Goal: Task Accomplishment & Management: Complete application form

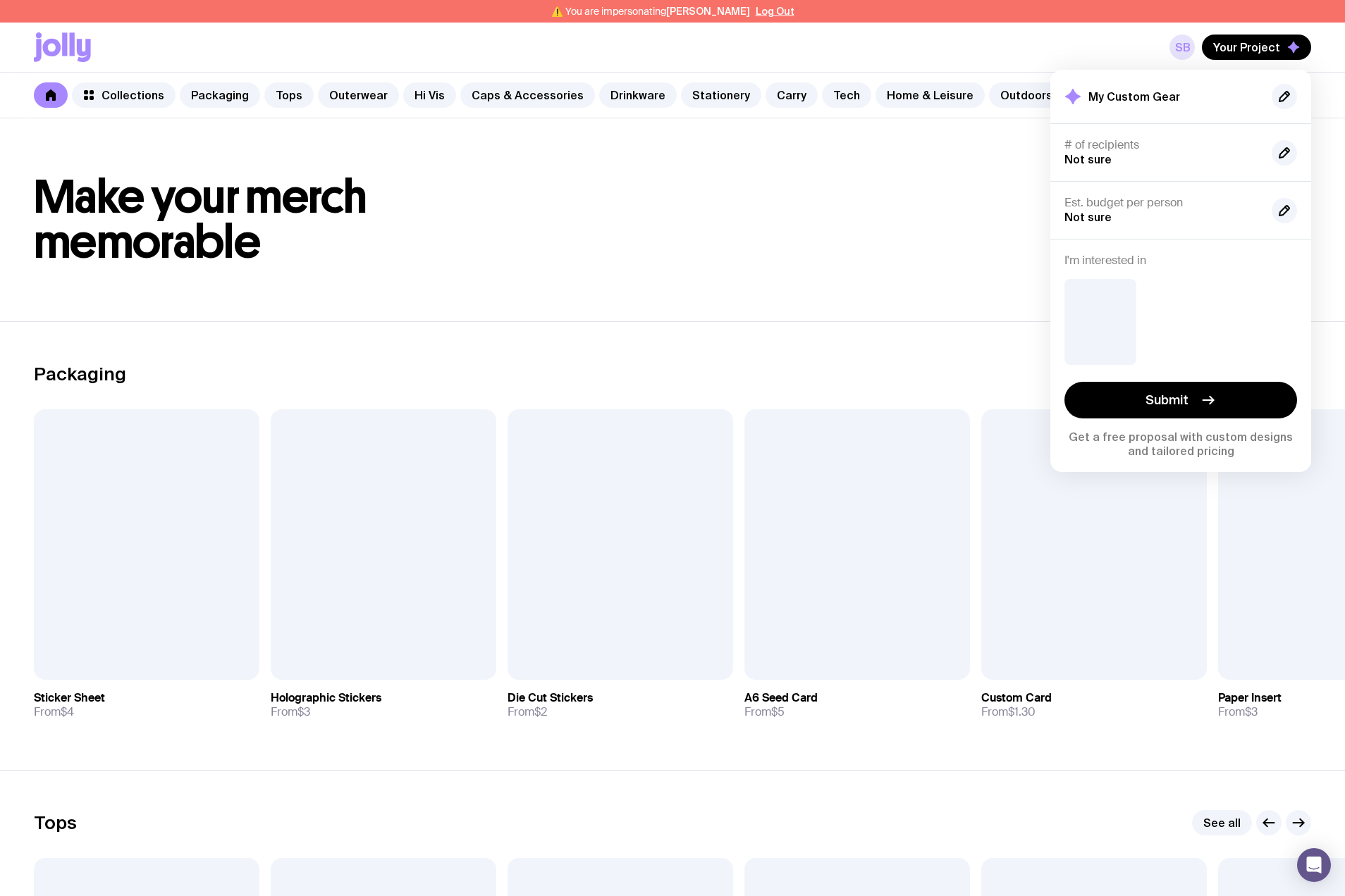
click at [1184, 45] on link "sb" at bounding box center [1182, 47] width 25 height 25
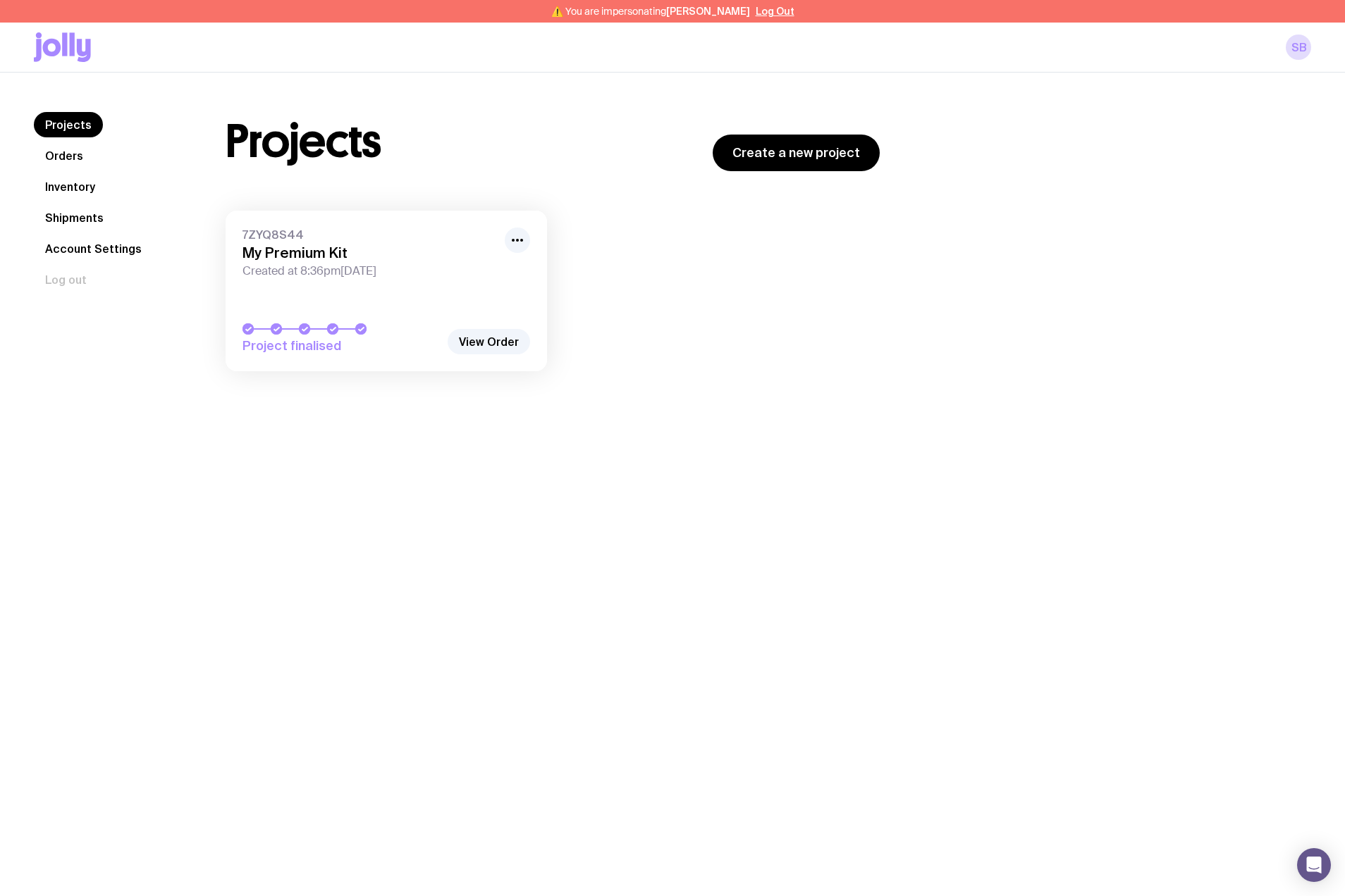
click at [38, 192] on link "Inventory" at bounding box center [70, 187] width 73 height 25
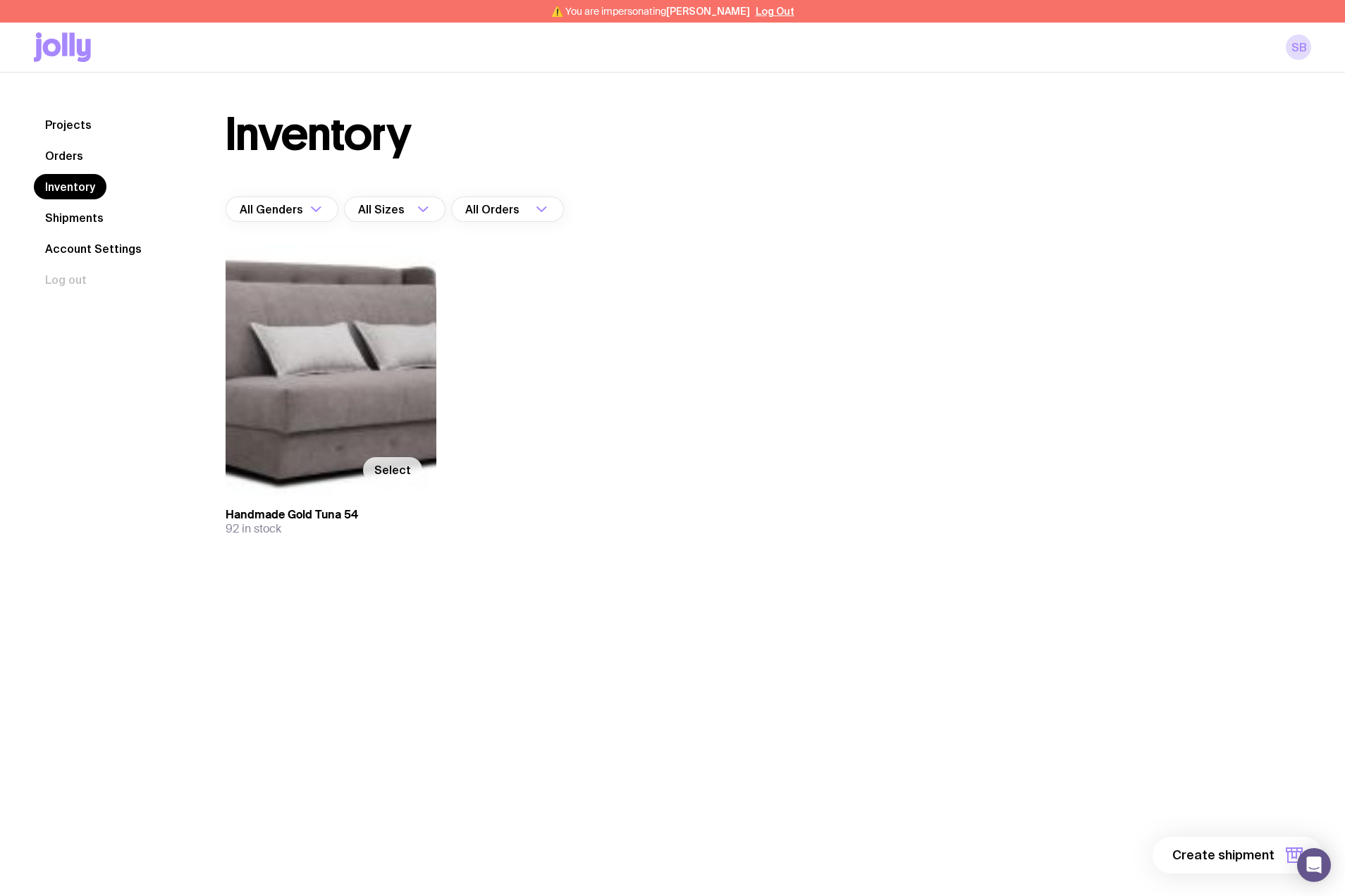
click at [382, 468] on span "Select" at bounding box center [392, 470] width 36 height 14
click at [0, 0] on input "Select" at bounding box center [0, 0] width 0 height 0
click at [1271, 857] on span "1 item" at bounding box center [1256, 855] width 35 height 17
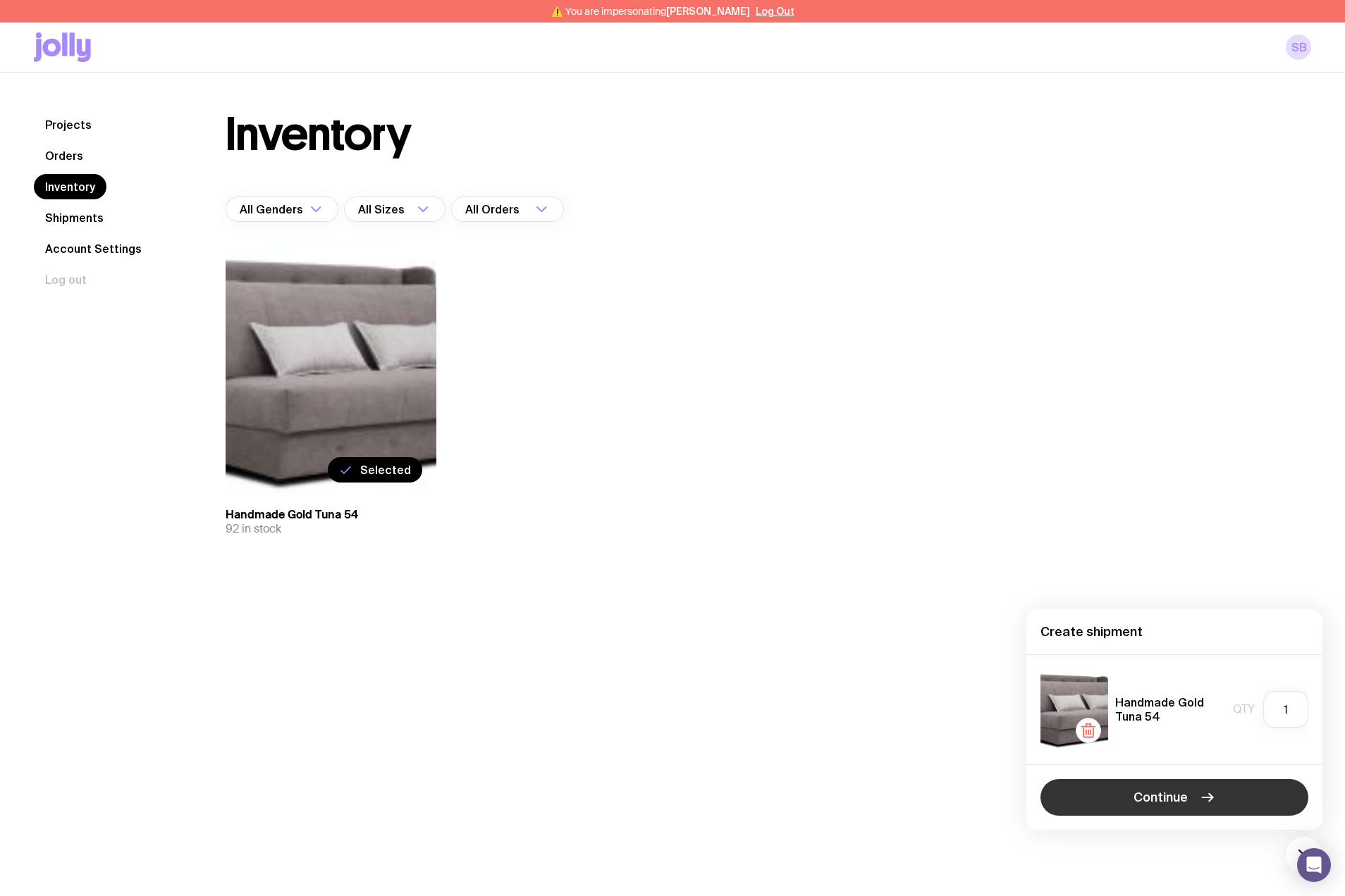
click at [1173, 800] on span "Continue" at bounding box center [1161, 797] width 54 height 17
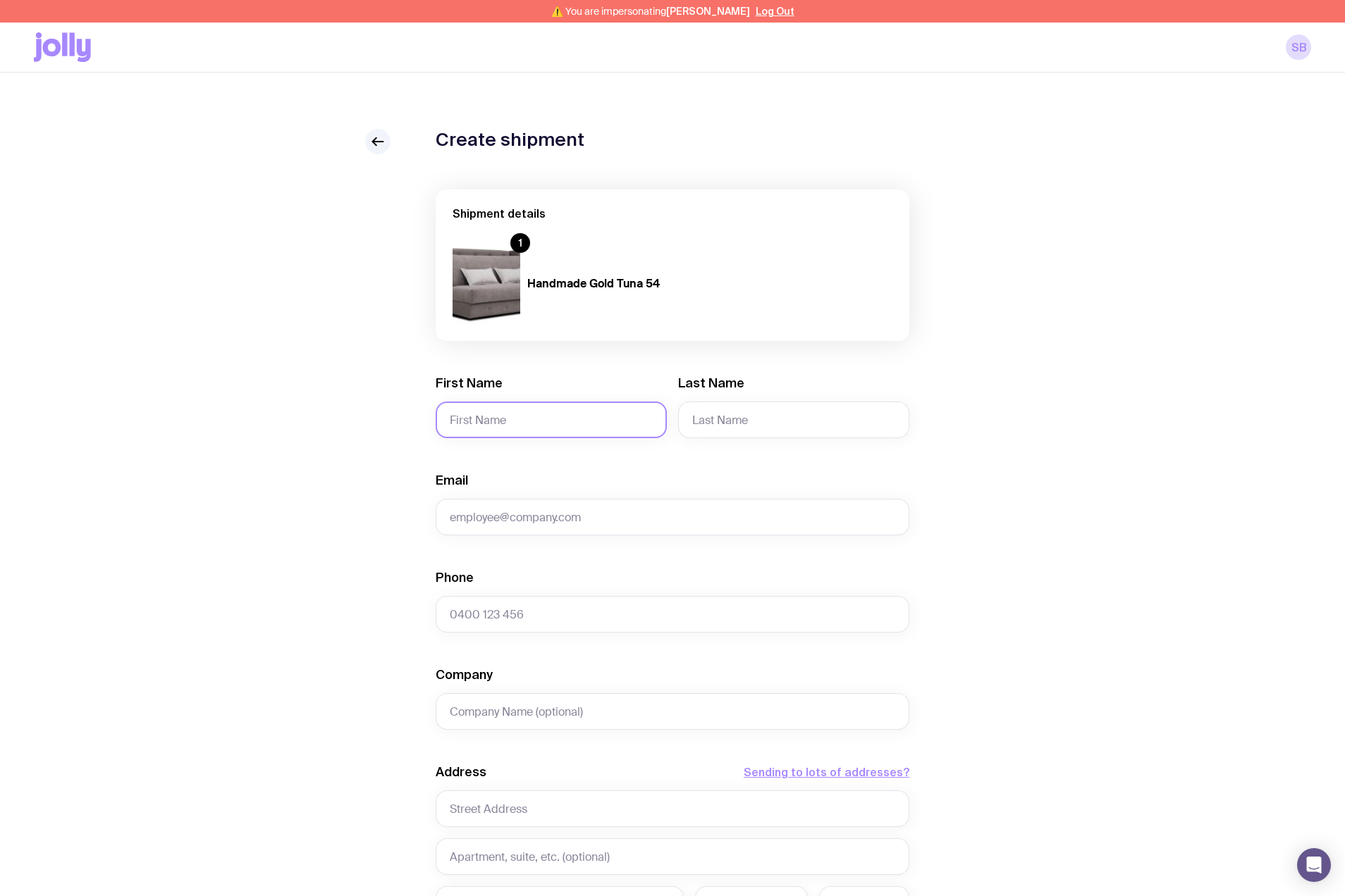
click at [637, 423] on input "First Name" at bounding box center [551, 419] width 231 height 36
type input "Serhii"
type input "Brykov"
type input "[EMAIL_ADDRESS][DOMAIN_NAME]"
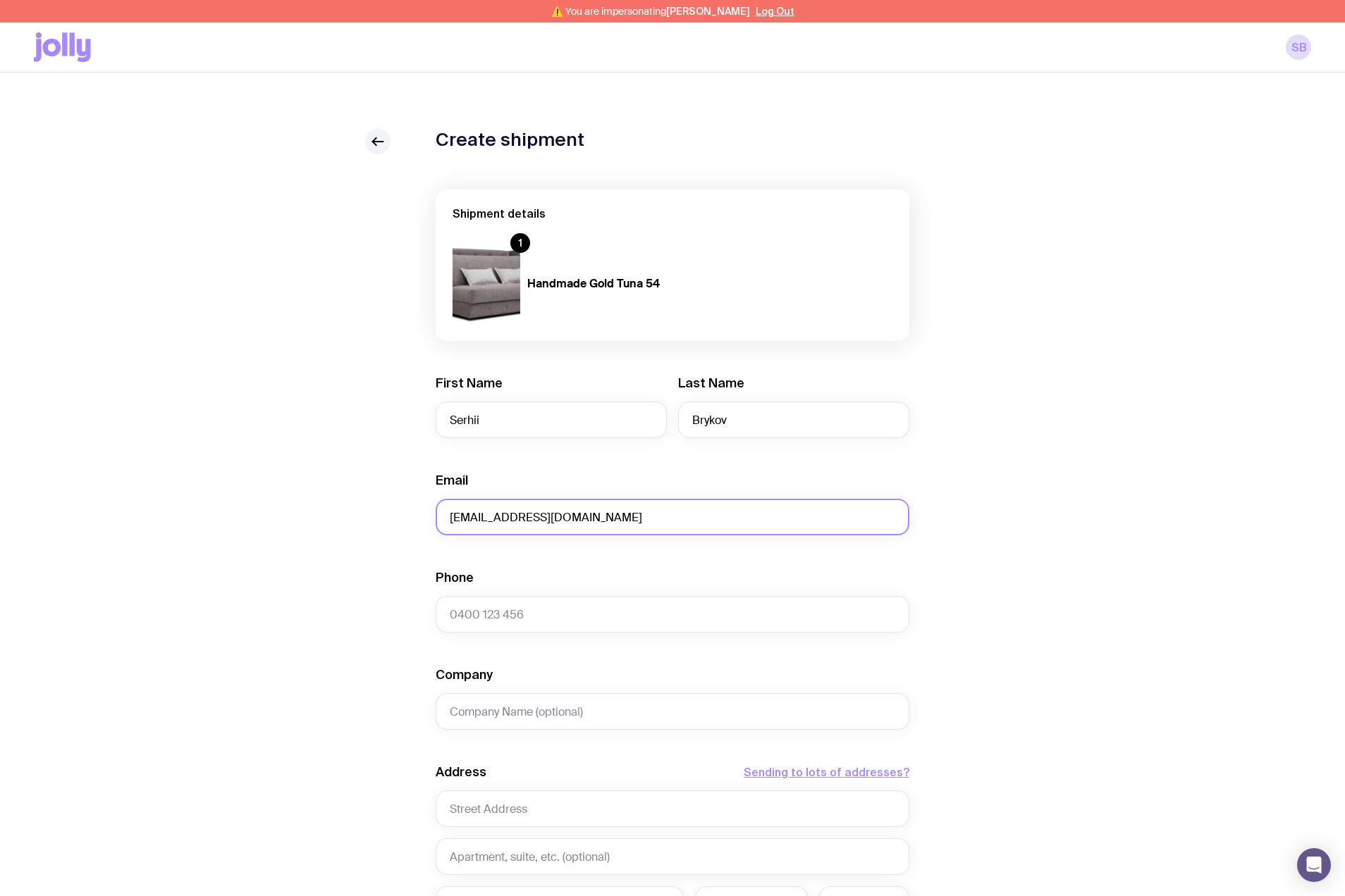
type input "0664130449"
type input "test"
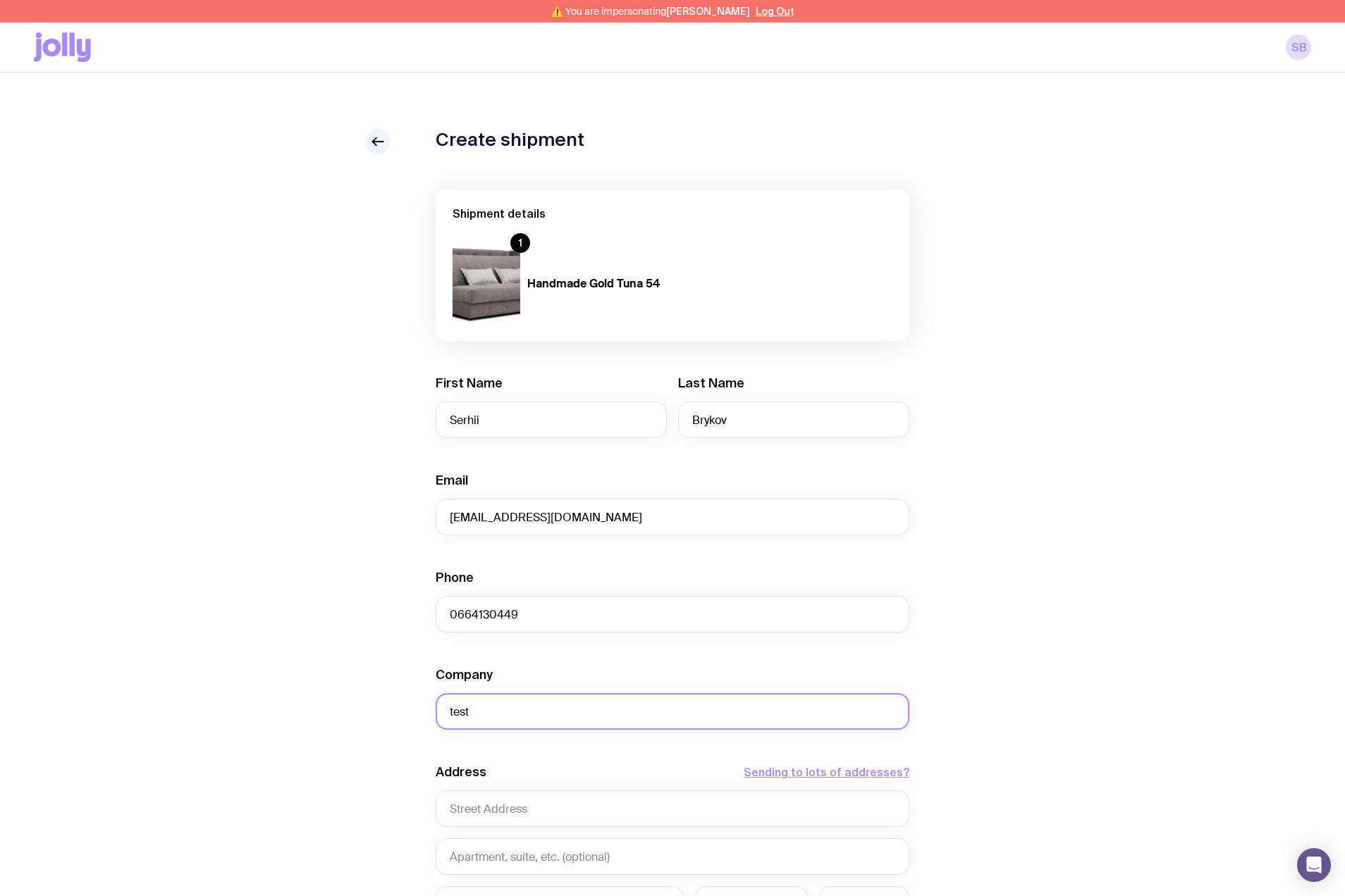
type input "Sviatoho Mykolaia St 67, apt. 14"
type input "Zaporizhzhia"
type input "6900"
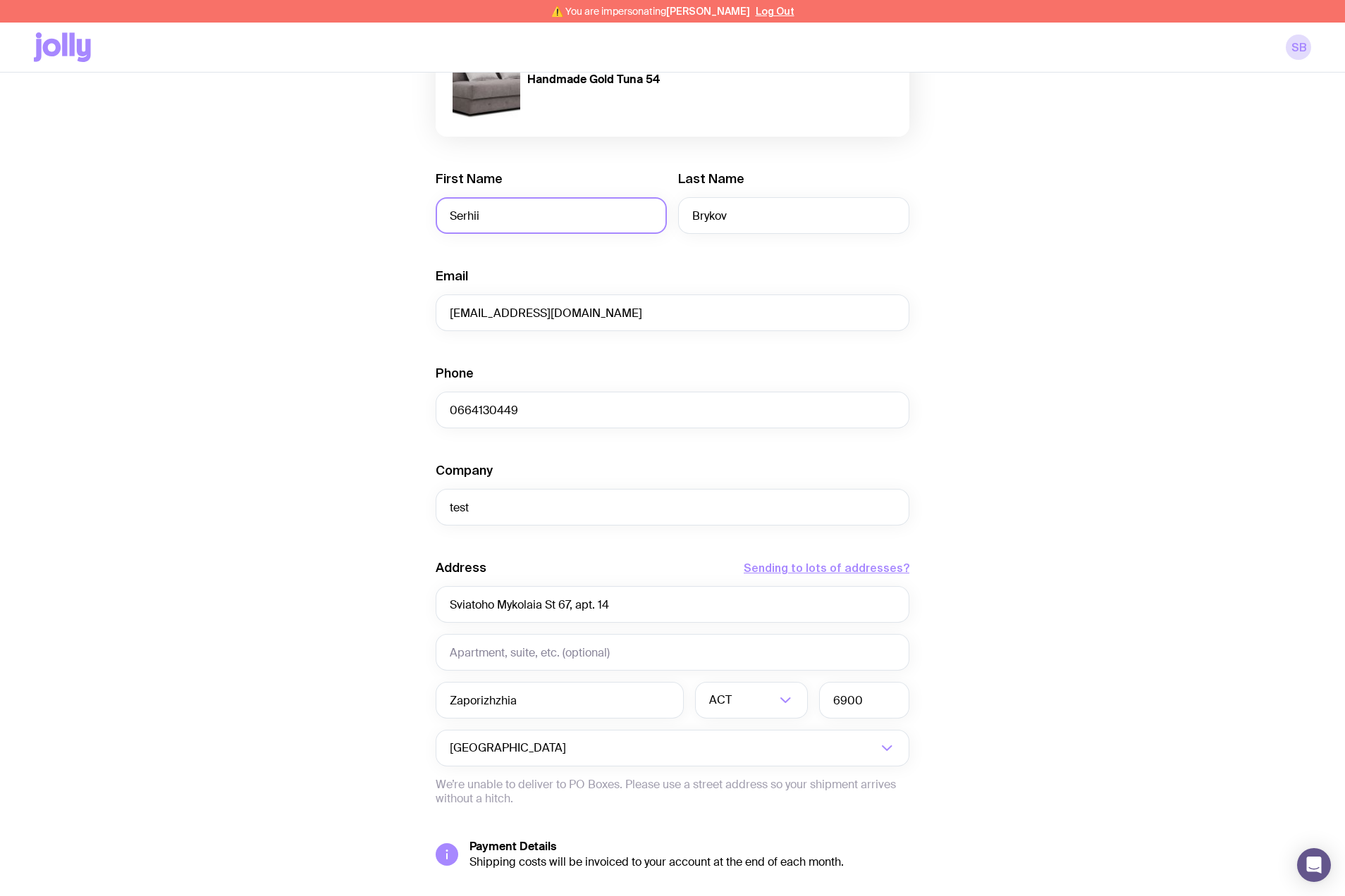
scroll to position [214, 0]
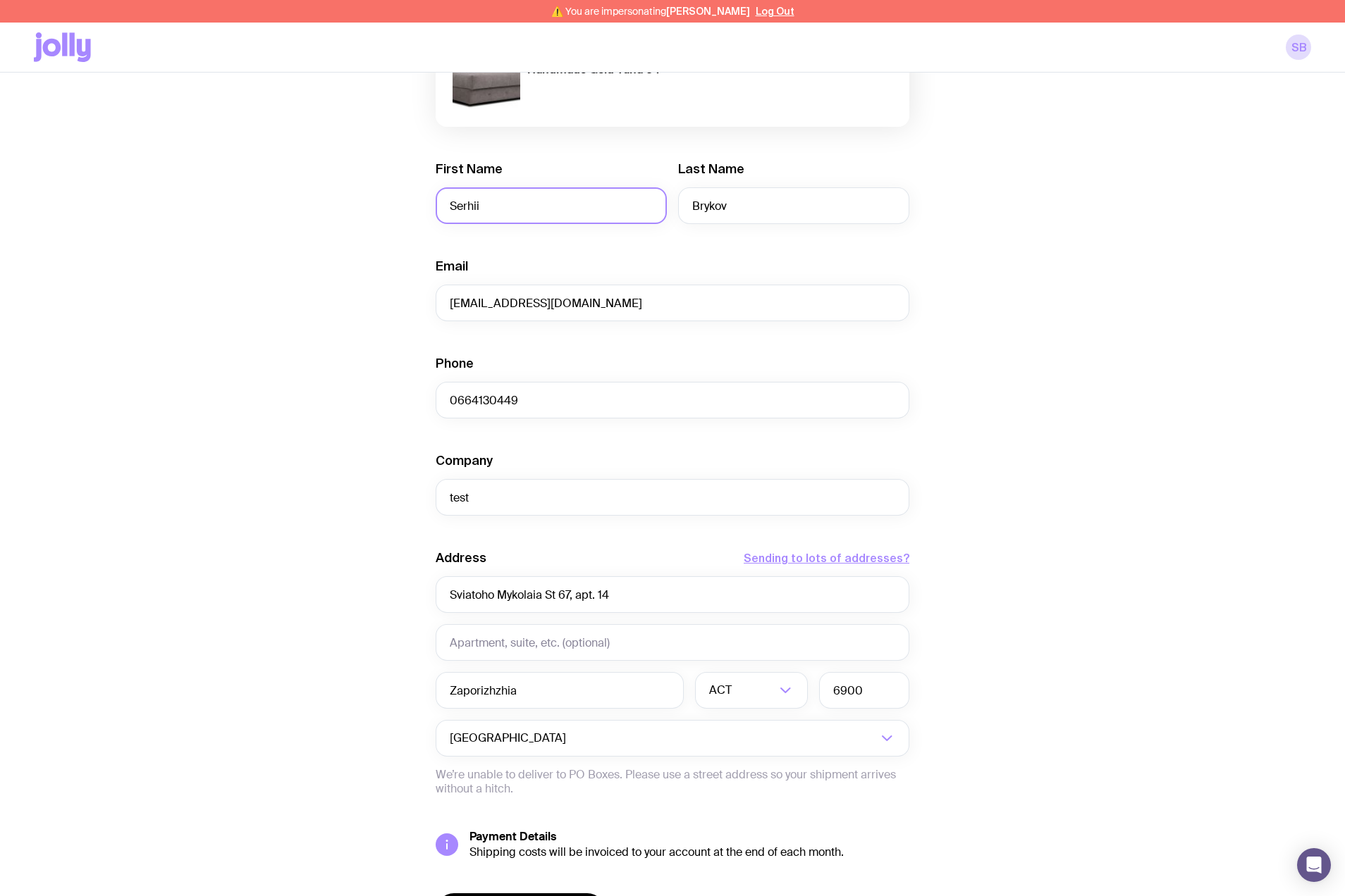
click at [611, 201] on input "Serhii" at bounding box center [551, 205] width 231 height 36
type input "serg"
click at [731, 729] on input "Search for option" at bounding box center [723, 738] width 308 height 36
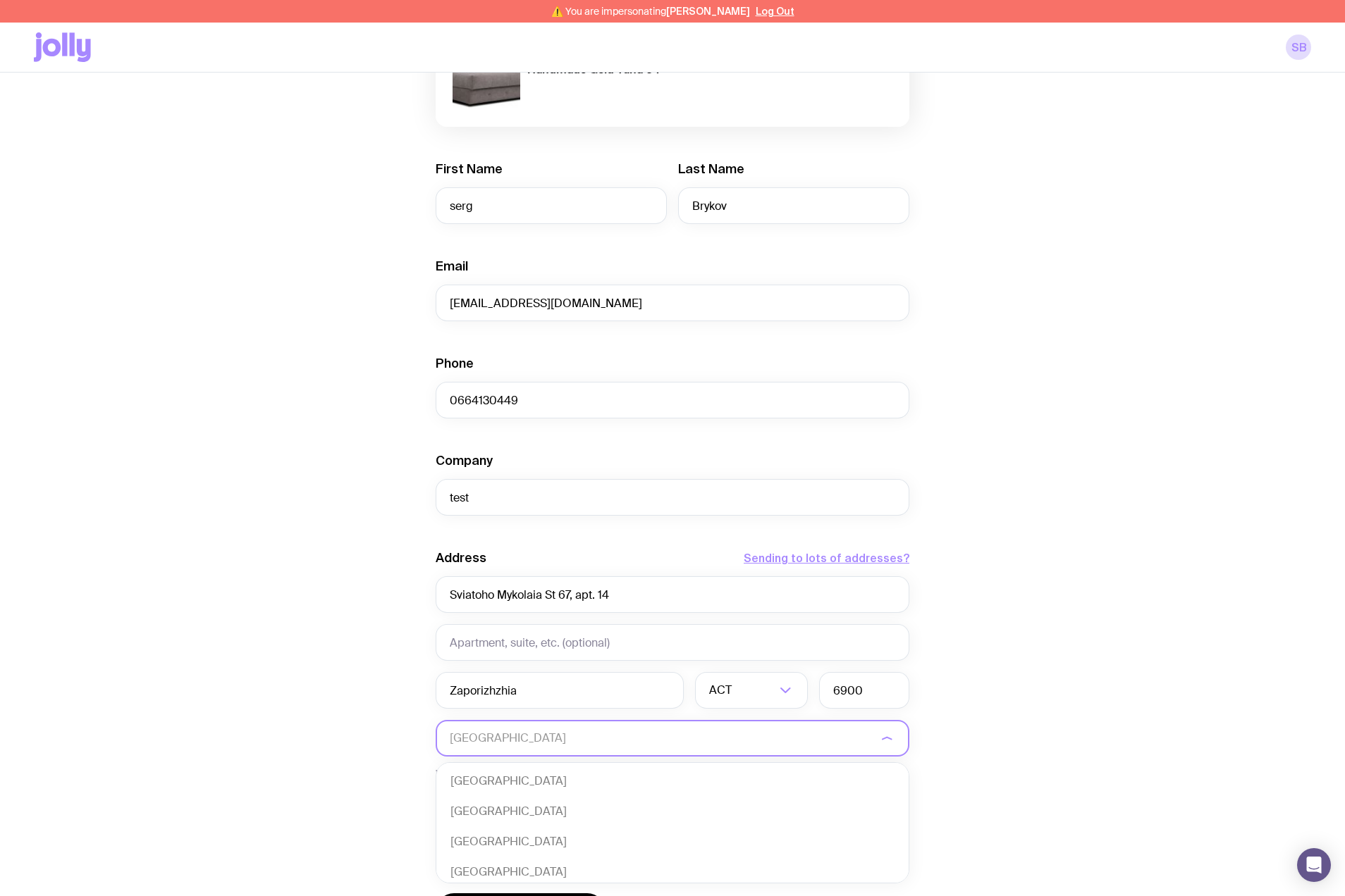
scroll to position [305, 0]
click at [731, 729] on input "Search for option" at bounding box center [664, 738] width 427 height 36
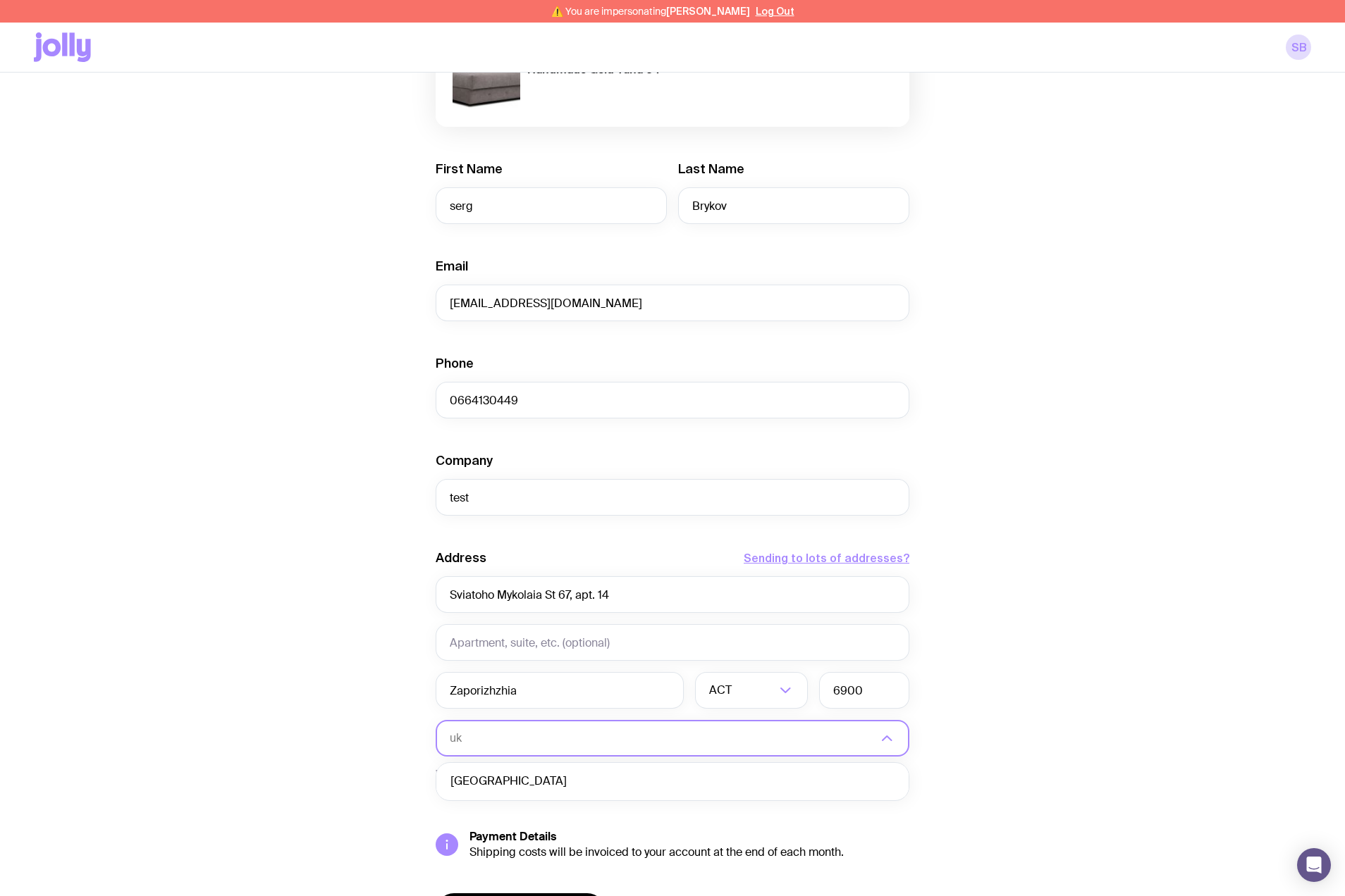
click at [585, 774] on li "[GEOGRAPHIC_DATA]" at bounding box center [672, 781] width 472 height 30
type input "uk"
click at [735, 686] on input "text" at bounding box center [751, 690] width 113 height 36
paste input "Zaporiz'ka oblast"
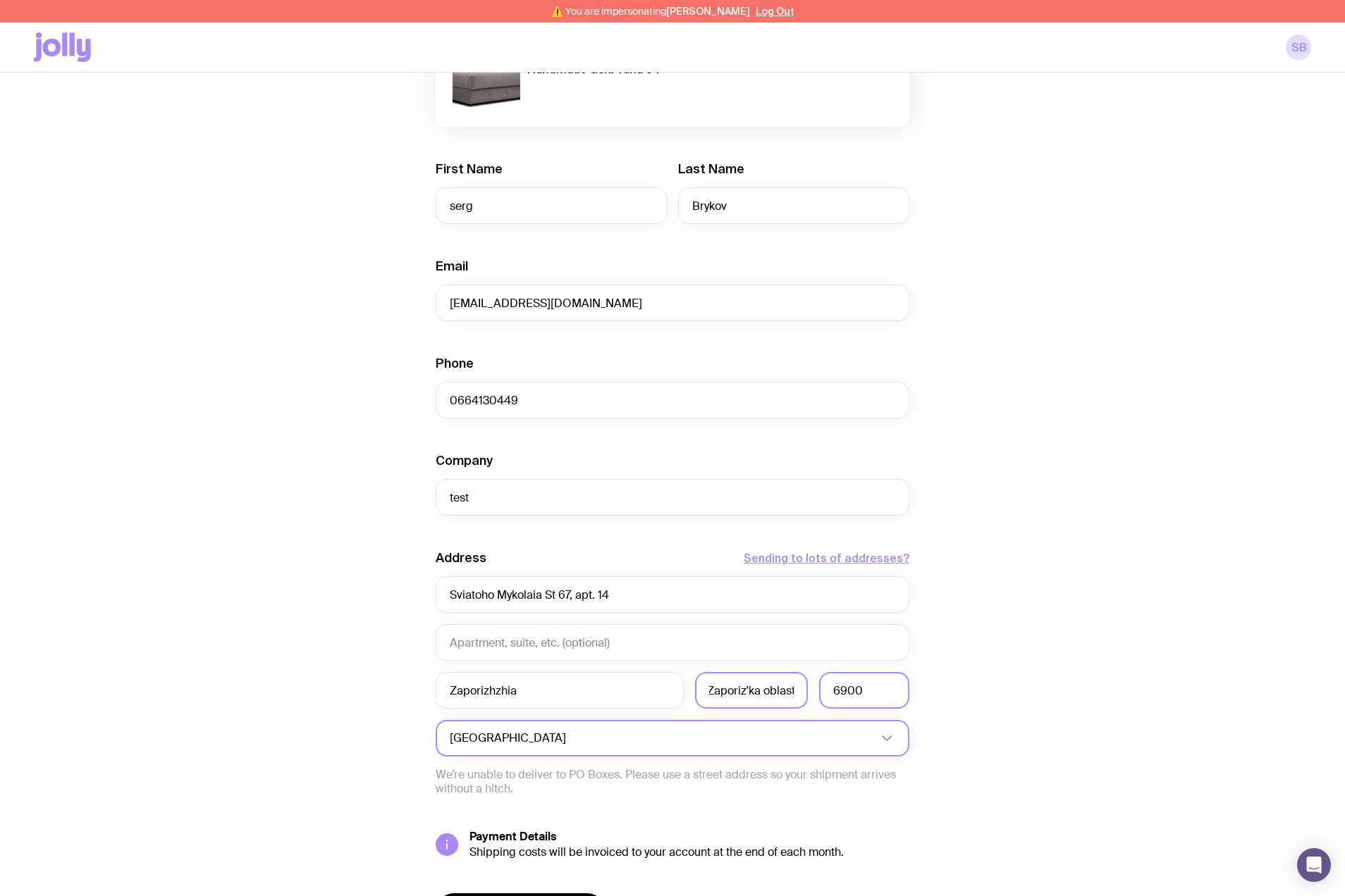
type input "Zaporiz'ka oblast"
click at [879, 686] on input "6900" at bounding box center [864, 690] width 90 height 36
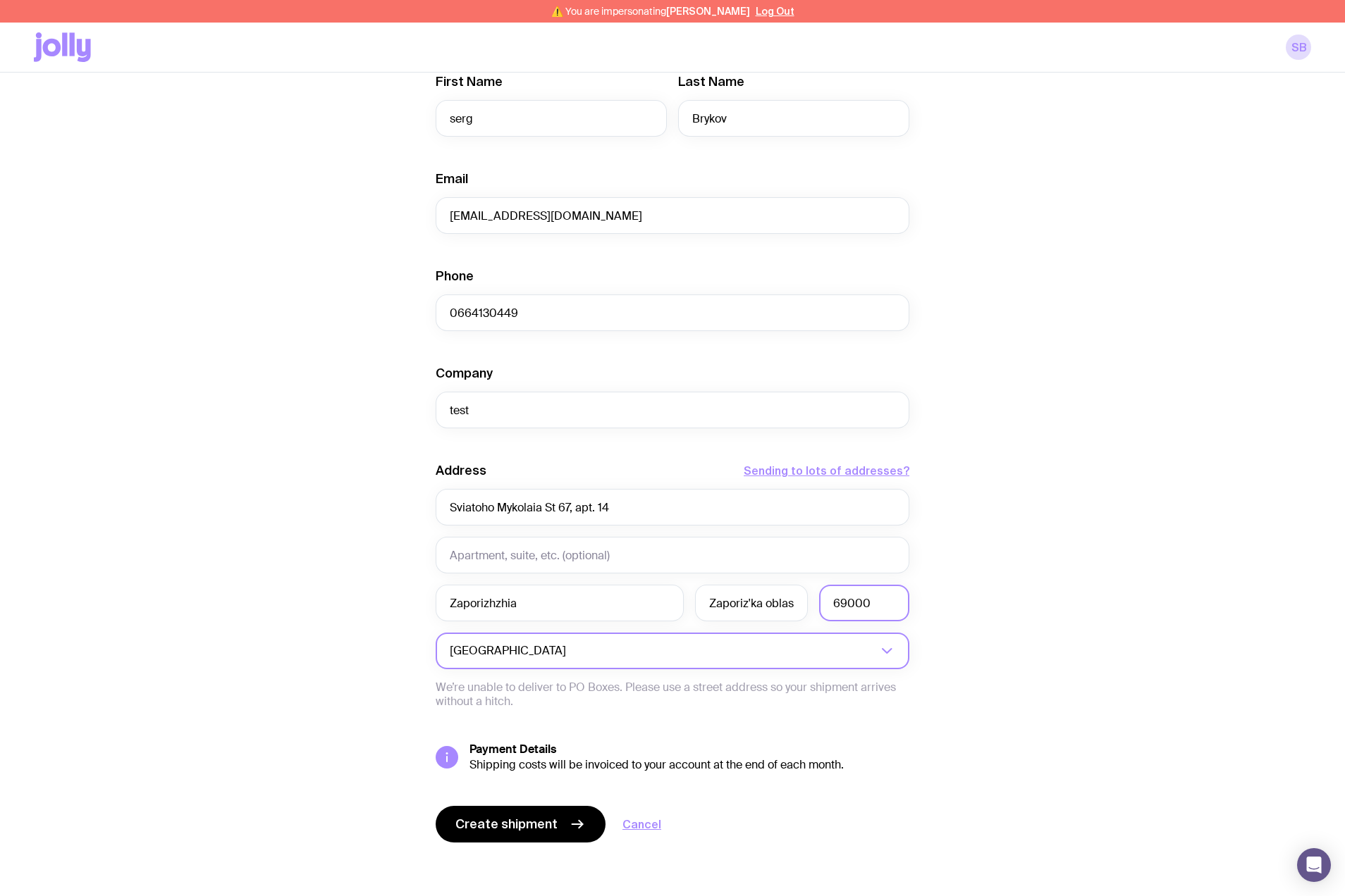
scroll to position [304, 0]
type input "69000"
click at [531, 819] on span "Create shipment" at bounding box center [506, 821] width 102 height 17
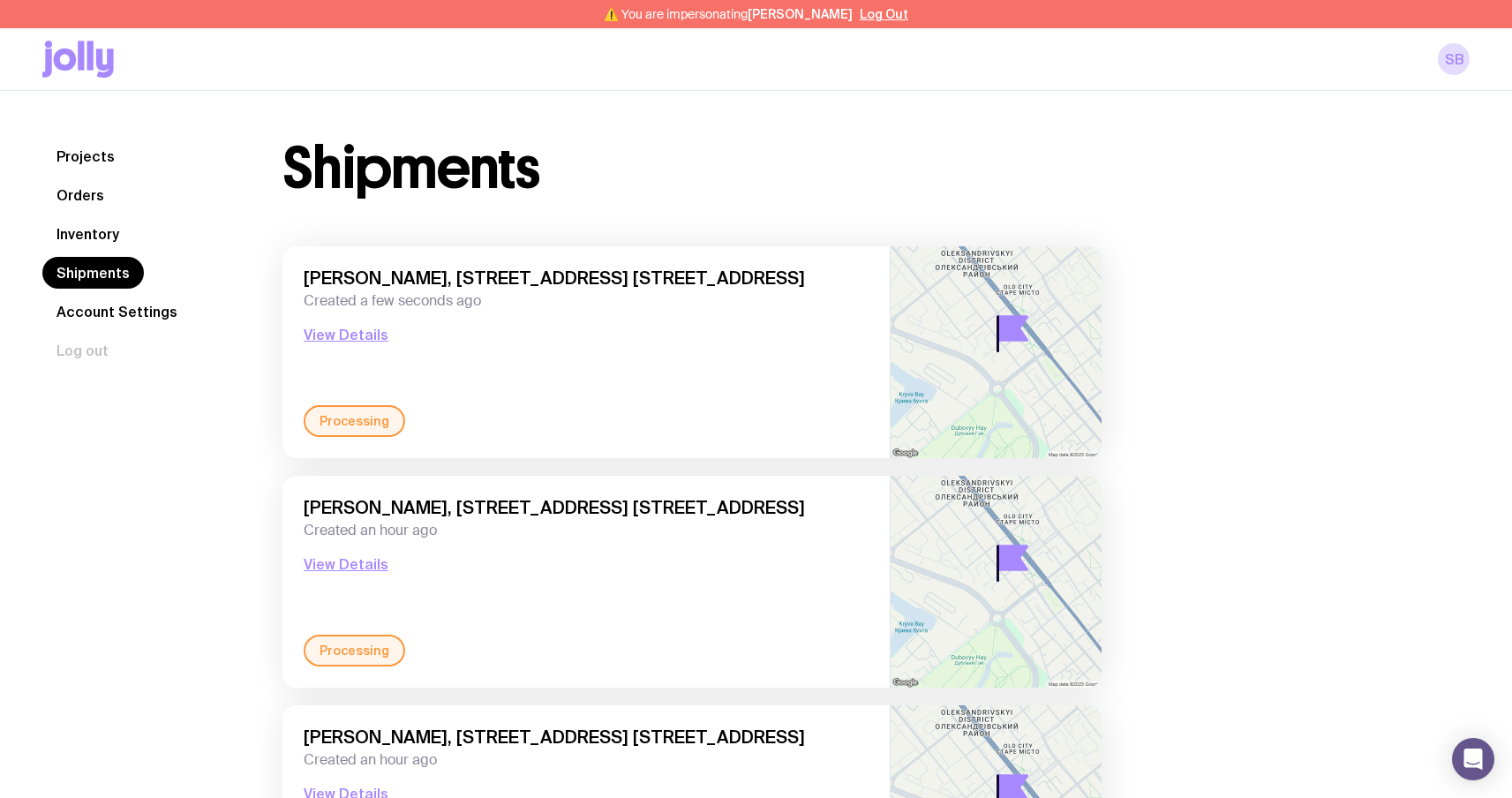
click at [96, 226] on link "Inventory" at bounding box center [88, 234] width 91 height 32
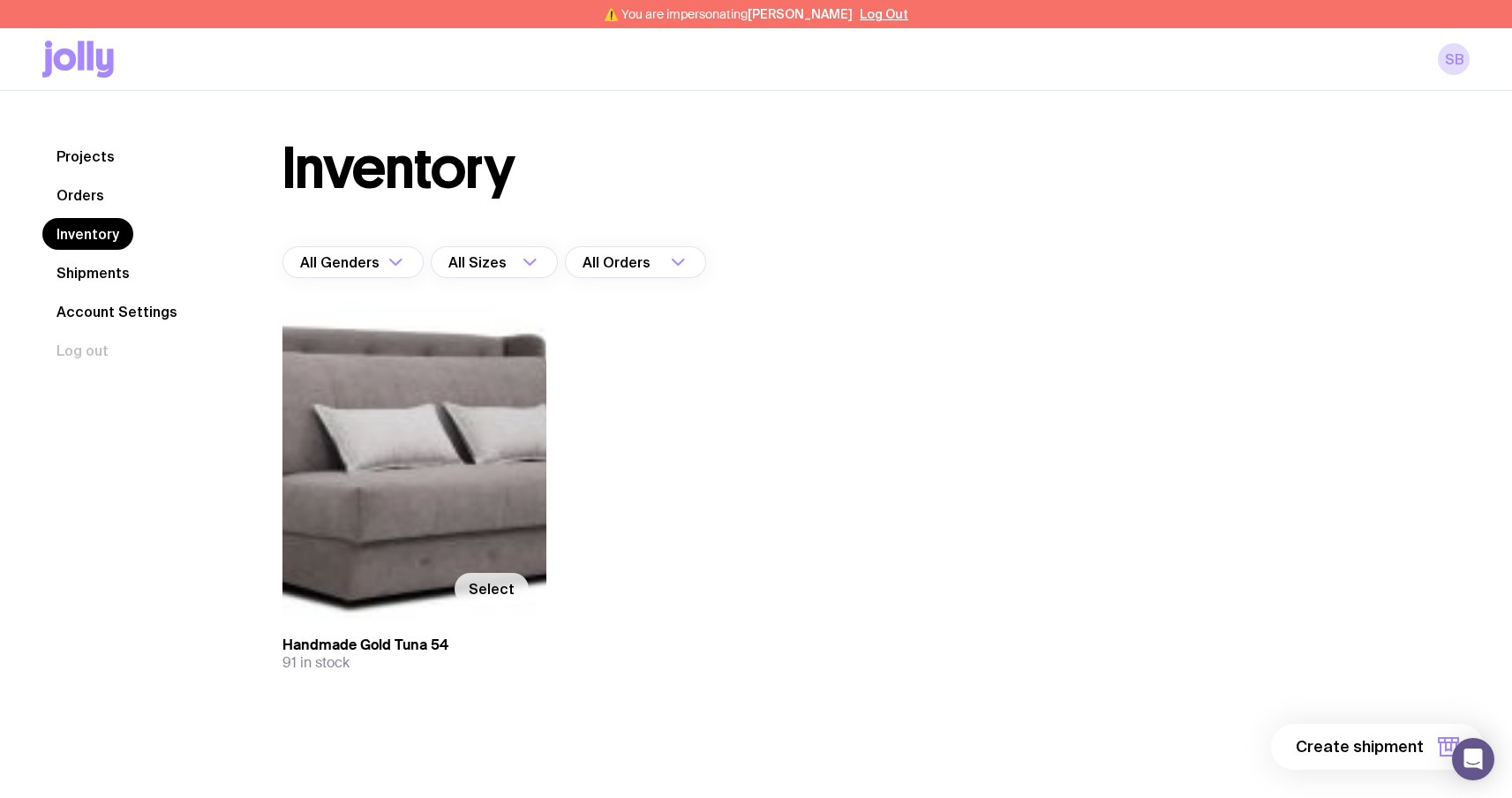
click at [480, 585] on span "Select" at bounding box center [491, 588] width 46 height 18
click at [0, 0] on input "Select" at bounding box center [0, 0] width 0 height 0
click at [1399, 741] on span "1 item" at bounding box center [1401, 746] width 44 height 21
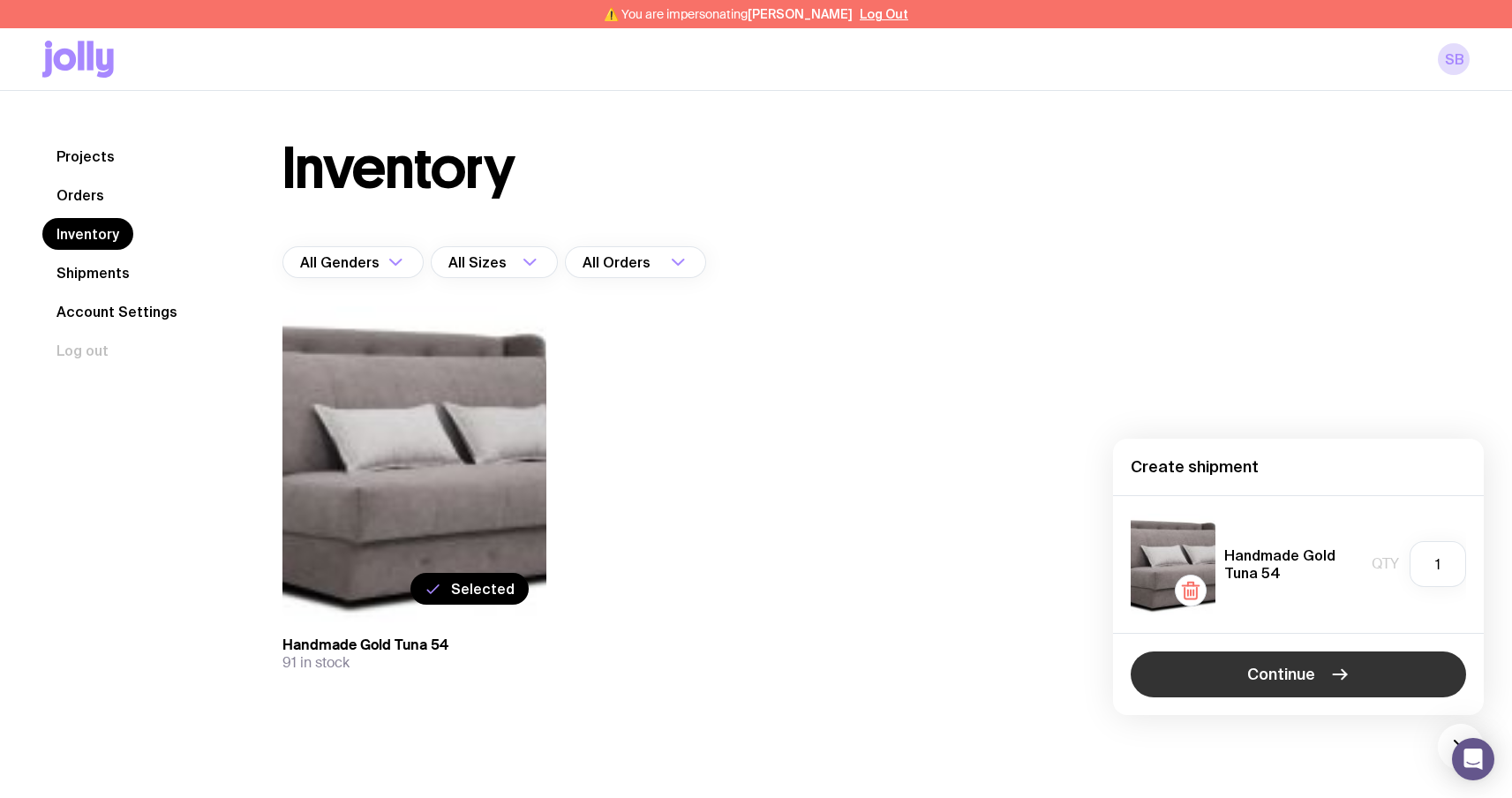
click at [1373, 654] on button "Continue" at bounding box center [1299, 673] width 335 height 46
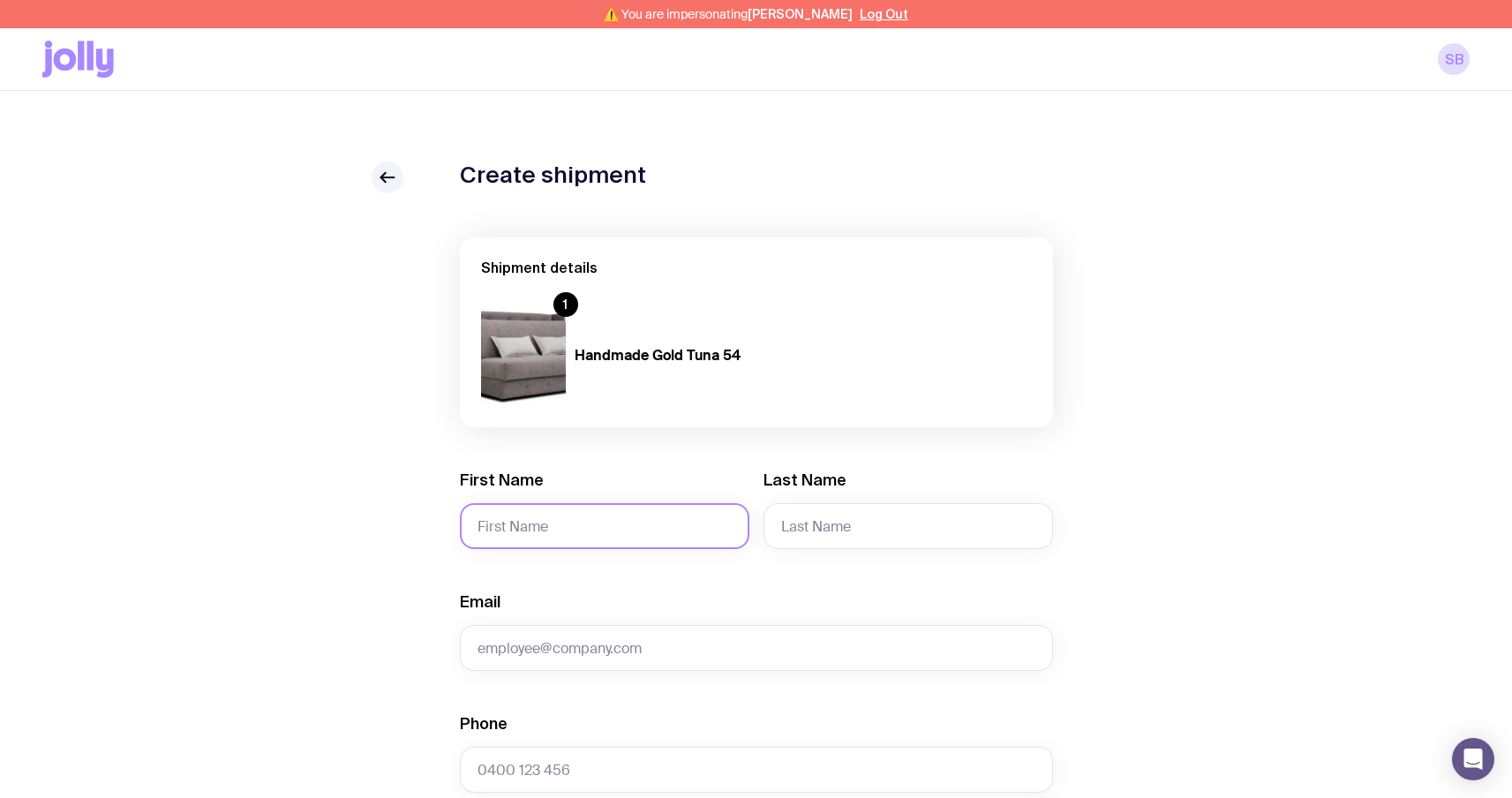
click at [554, 519] on input "First Name" at bounding box center [605, 525] width 290 height 46
type input "Serhii"
type input "Brykov"
type input "[EMAIL_ADDRESS][DOMAIN_NAME]"
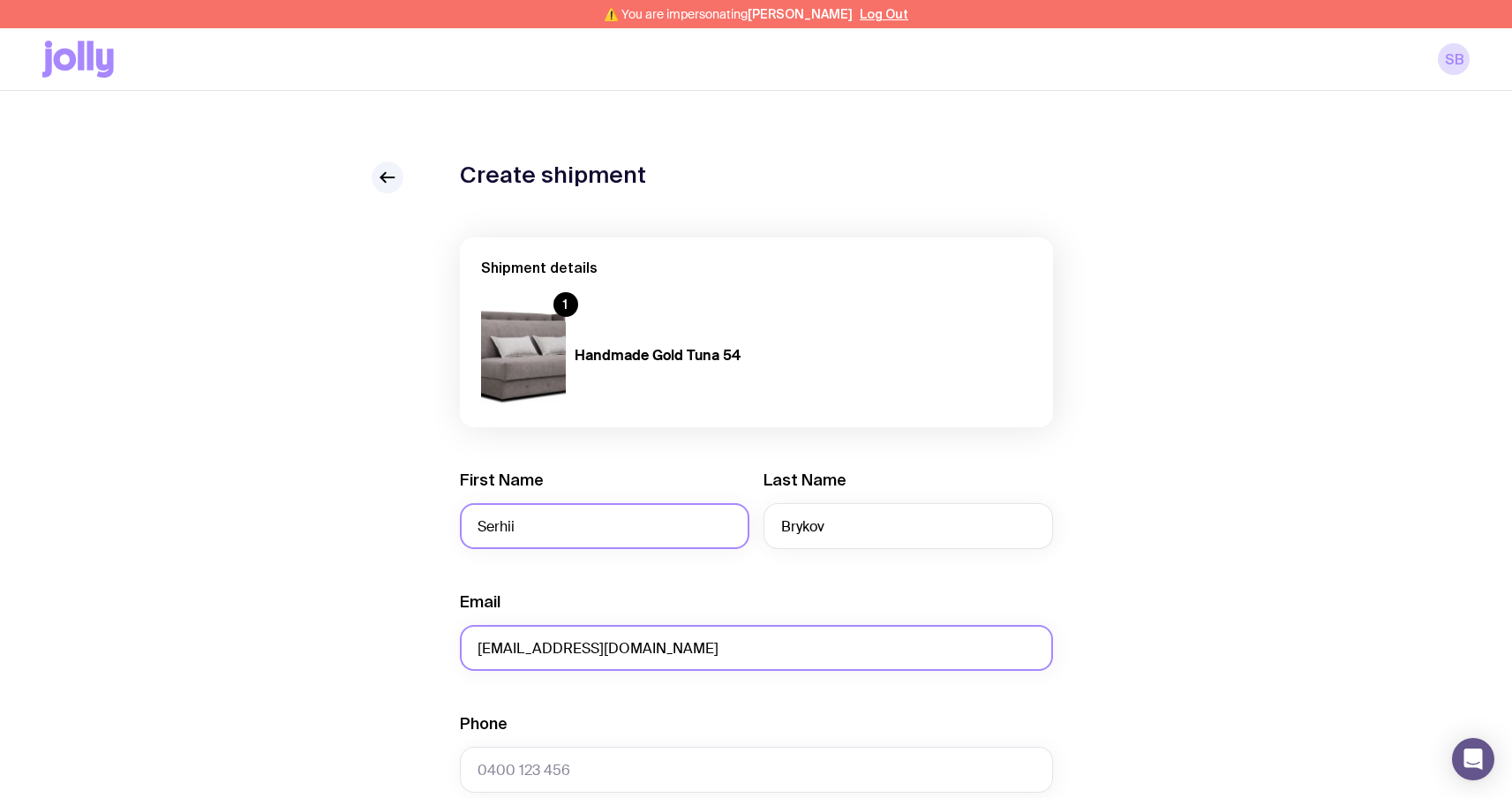
type input "0664130449"
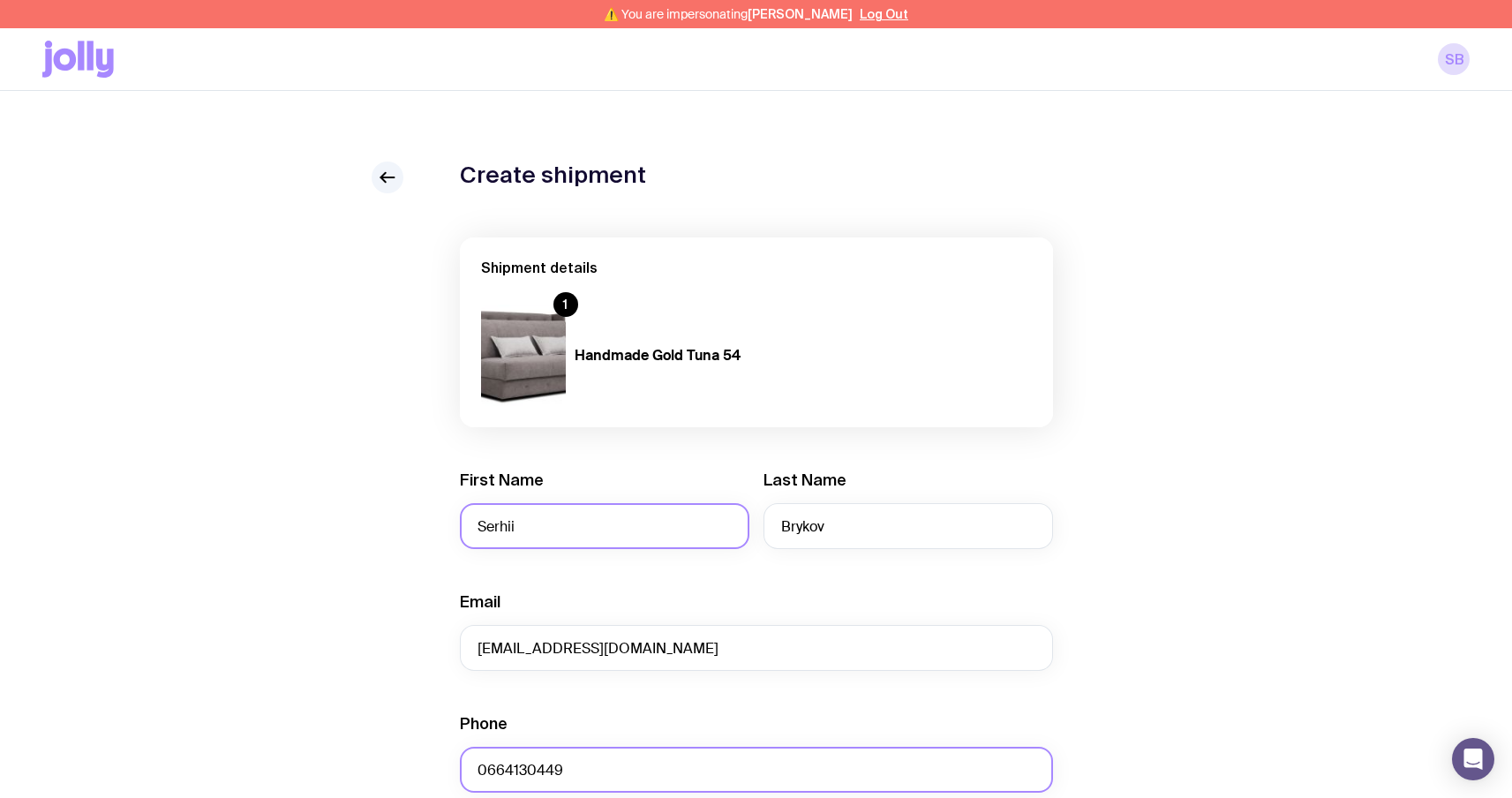
type input "test"
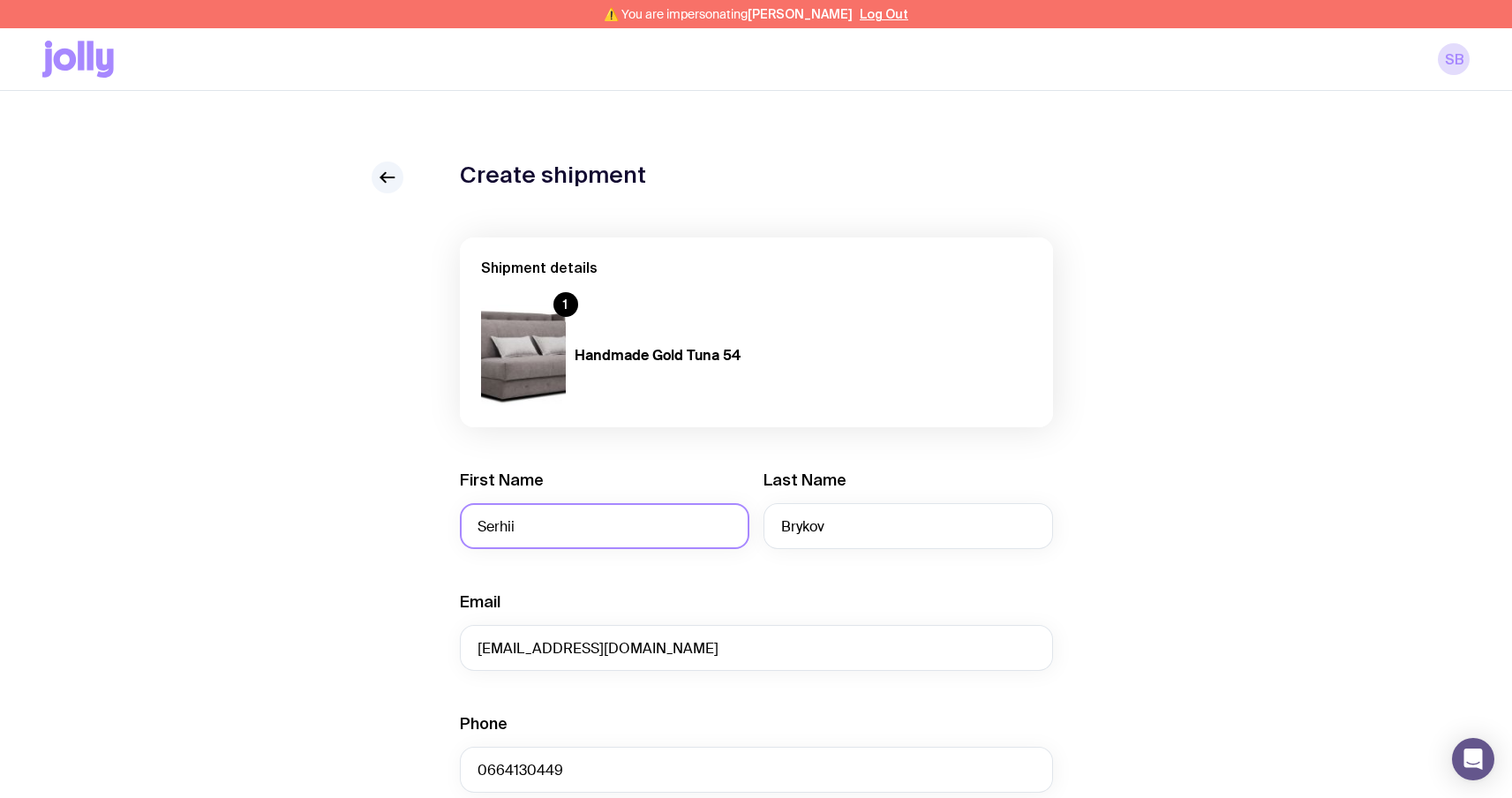
type input "Sviatoho Mykolaia St 67, apt. 14"
type input "Zaporizhzhia"
type input "6900"
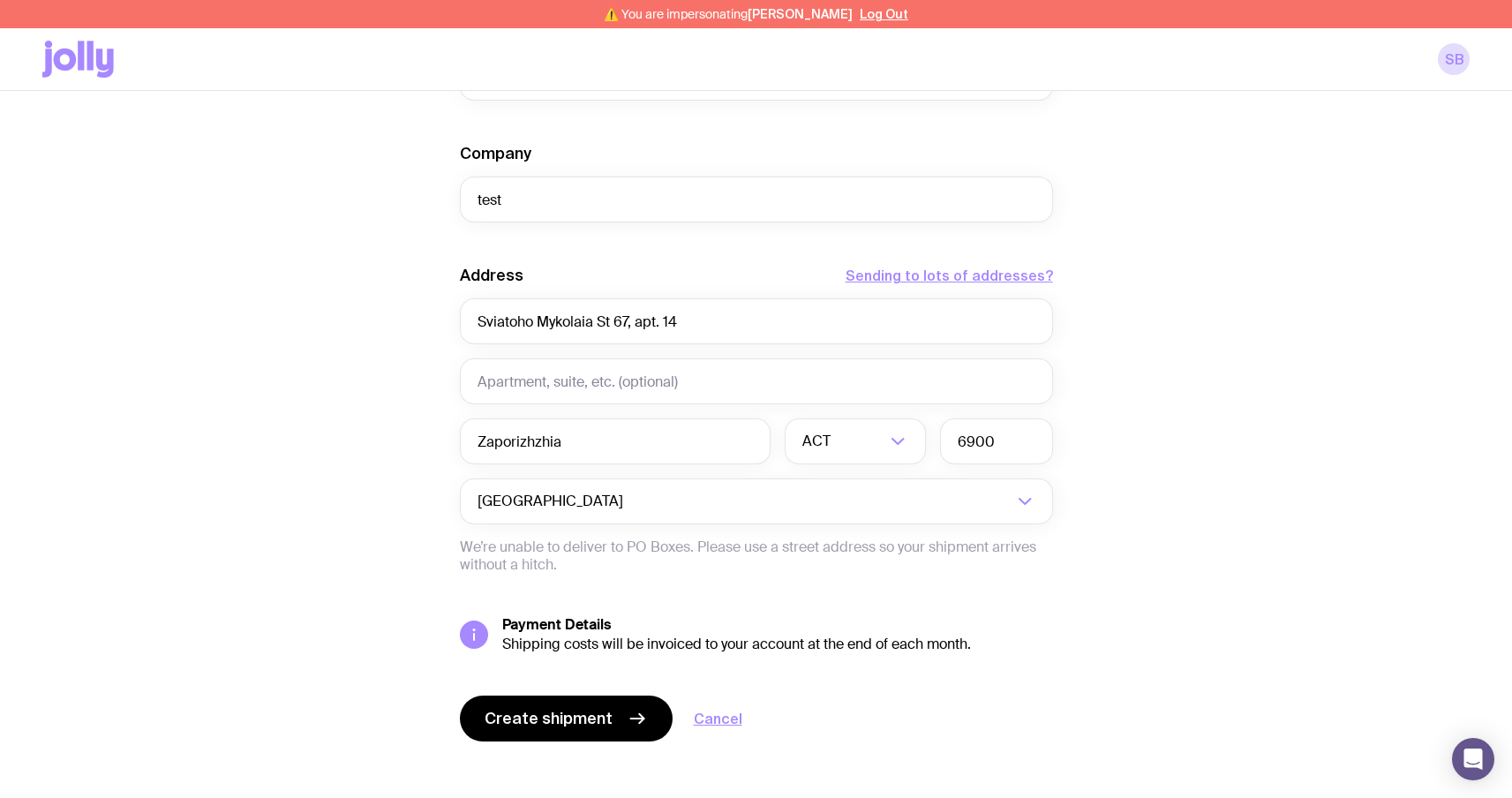
scroll to position [706, 0]
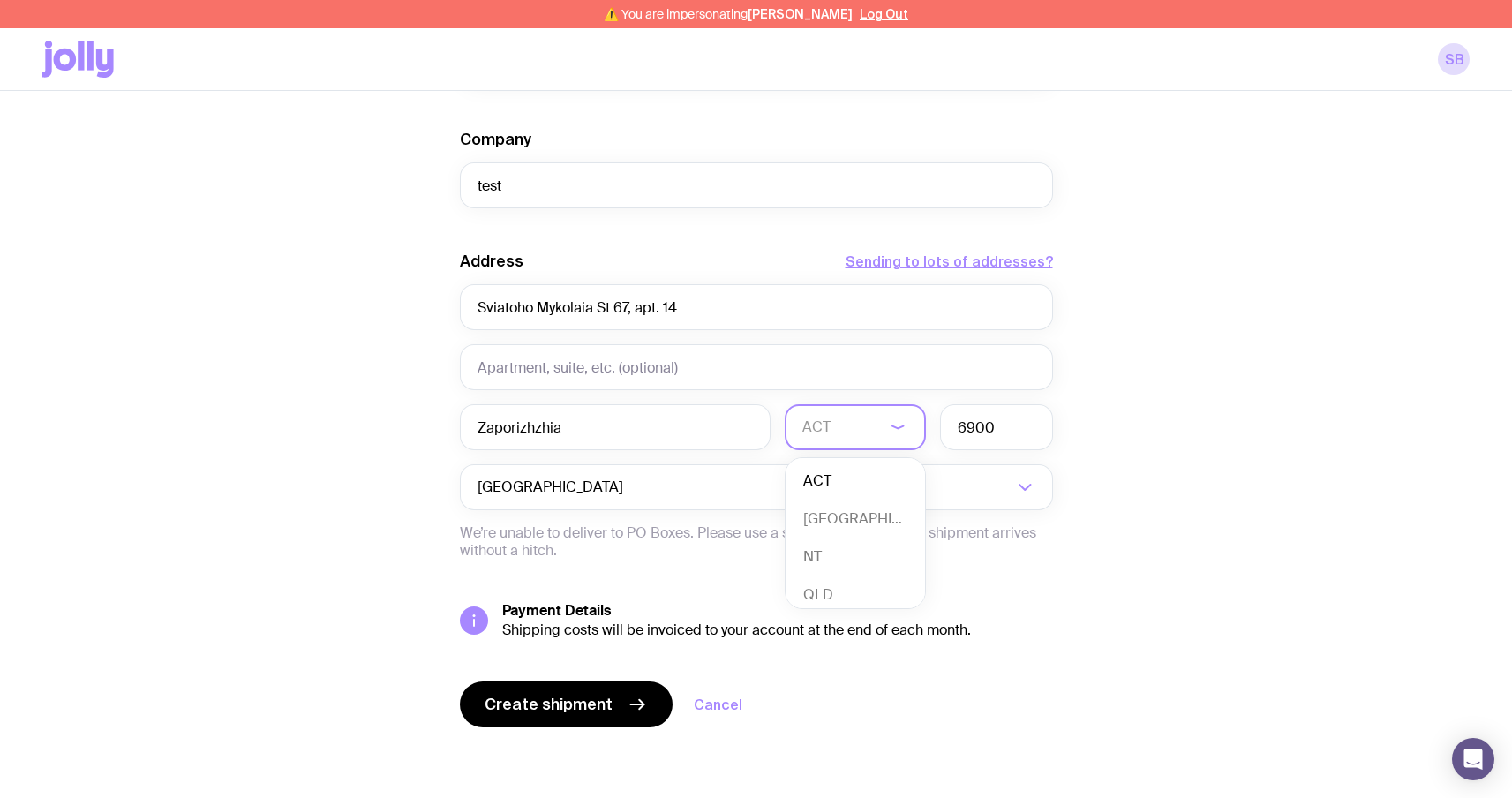
click at [850, 420] on input "Search for option" at bounding box center [843, 426] width 83 height 46
click at [598, 518] on div "Address Sending to lots of addresses? [STREET_ADDRESS] 14 Zaporizhzhia ACT Load…" at bounding box center [756, 405] width 593 height 309
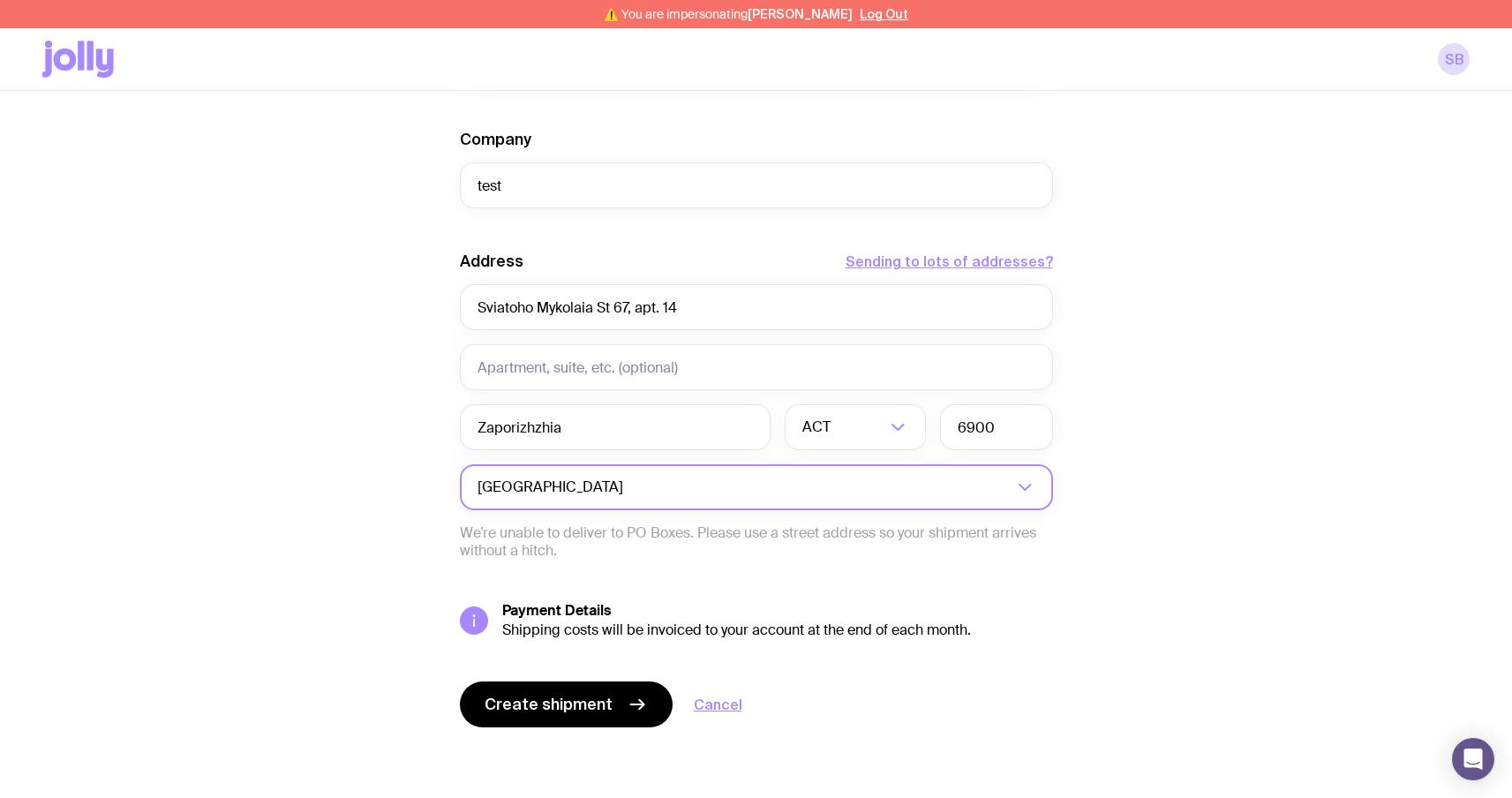
click at [627, 498] on input "Search for option" at bounding box center [820, 486] width 386 height 46
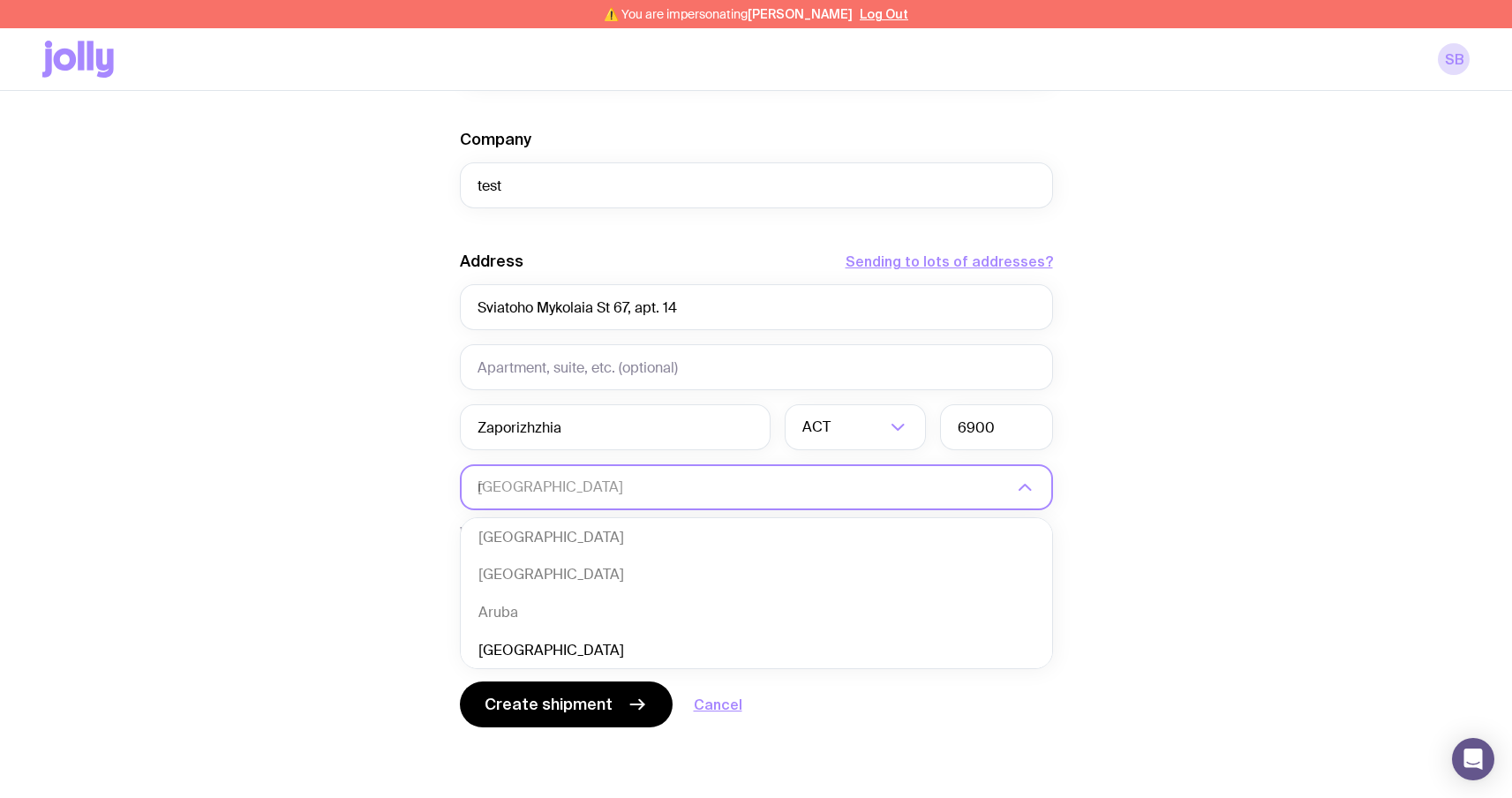
scroll to position [0, 0]
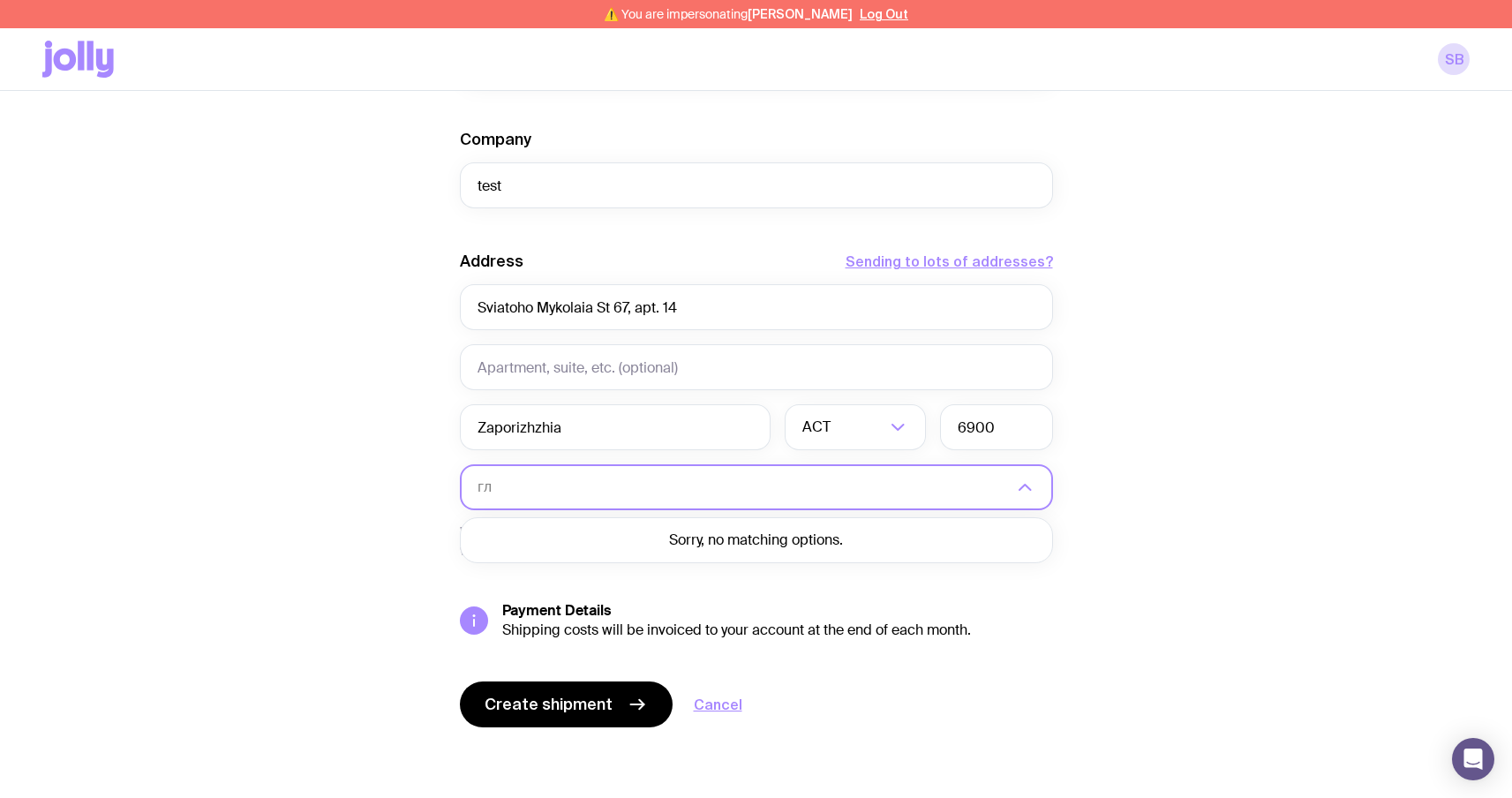
type input "г"
click at [594, 549] on li "[GEOGRAPHIC_DATA]" at bounding box center [756, 541] width 592 height 38
type input "uk"
click at [1021, 429] on input "6900" at bounding box center [996, 426] width 113 height 46
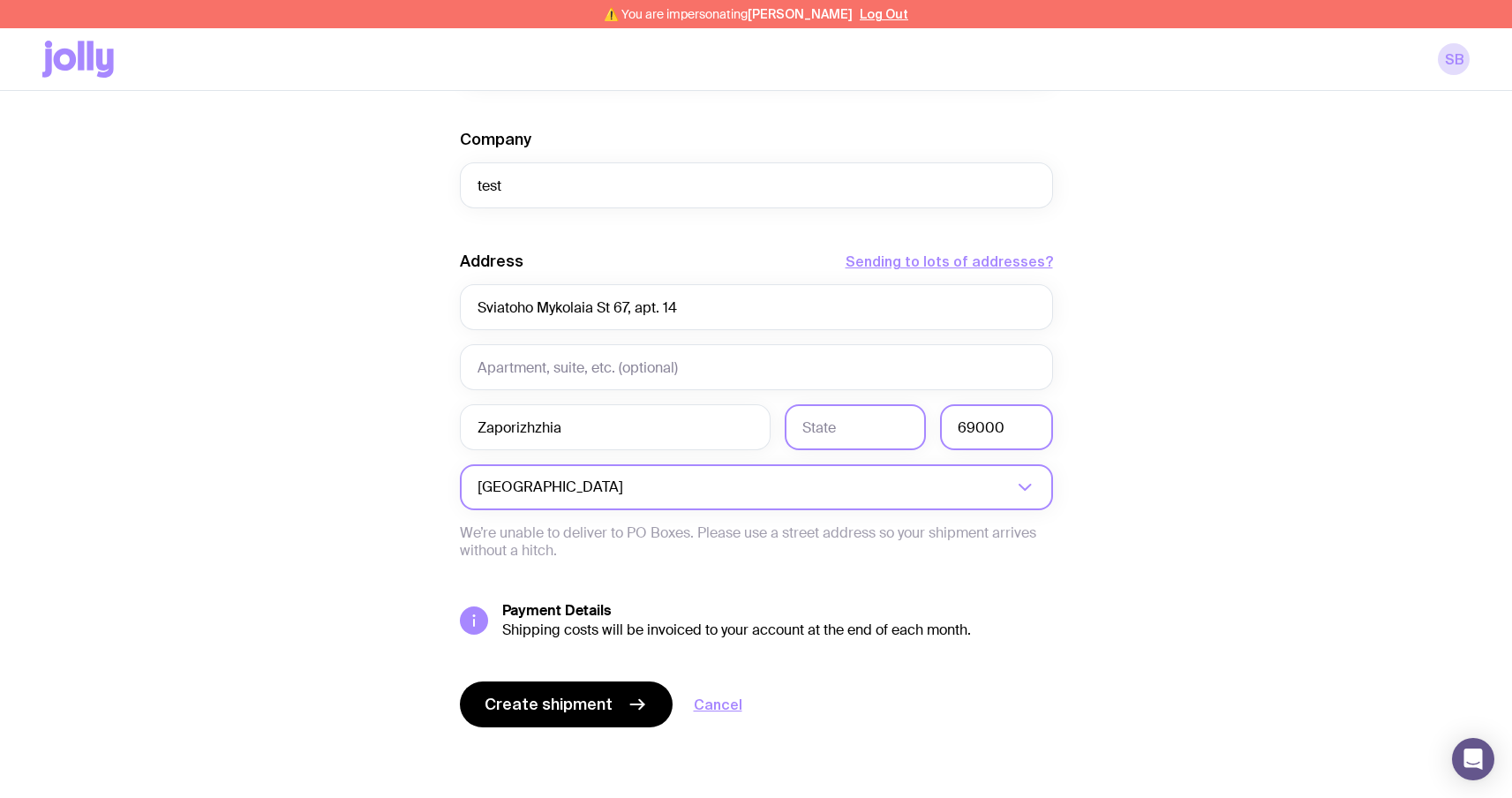
type input "69000"
click at [851, 426] on input "text" at bounding box center [855, 426] width 142 height 46
paste input "Zaporiz'ka oblast"
type input "Zaporiz'ka oblast"
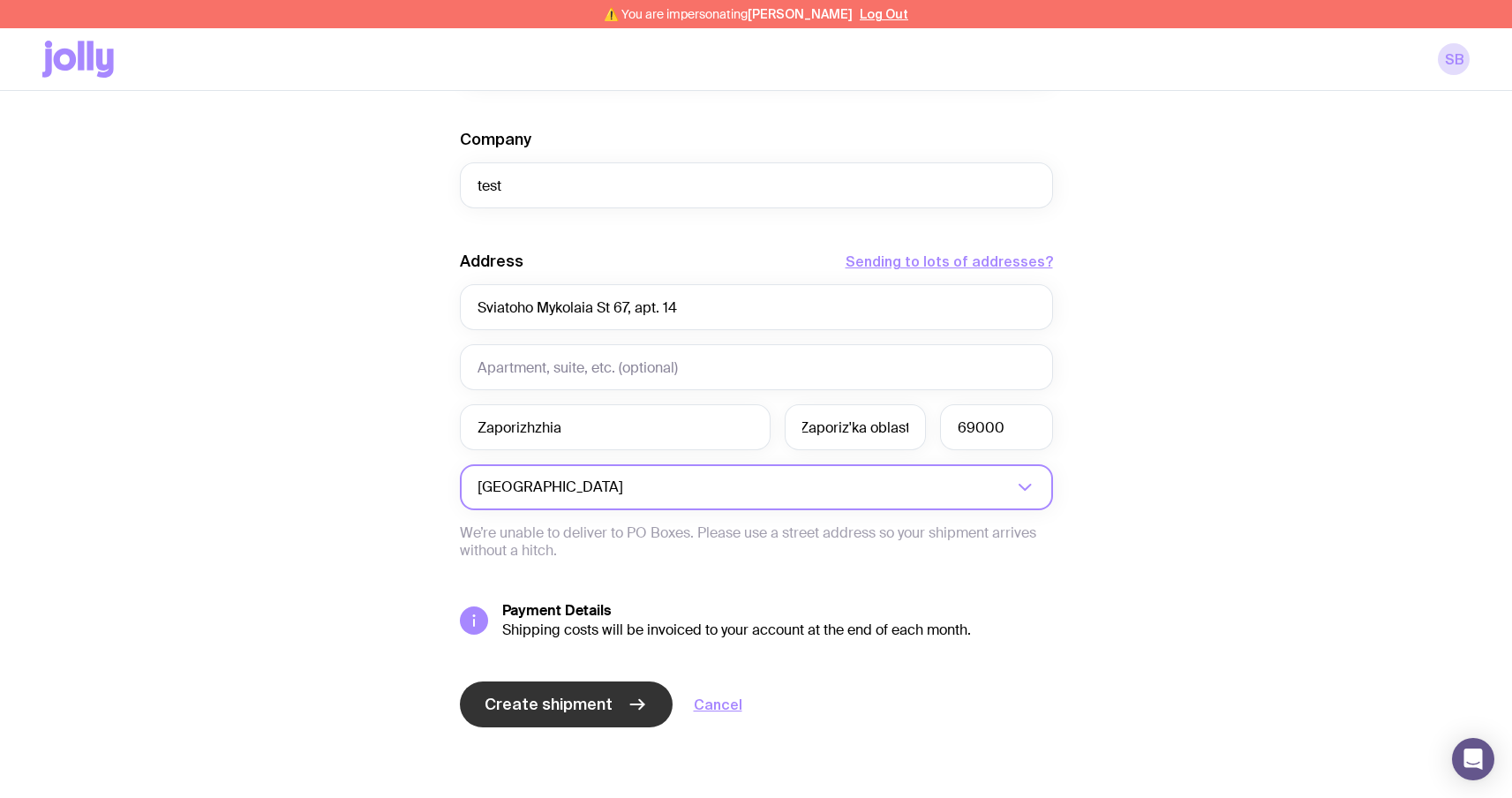
scroll to position [0, 0]
click at [532, 702] on span "Create shipment" at bounding box center [548, 704] width 128 height 21
